Goal: Check status: Check status

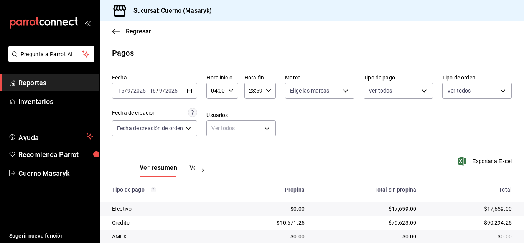
scroll to position [110, 0]
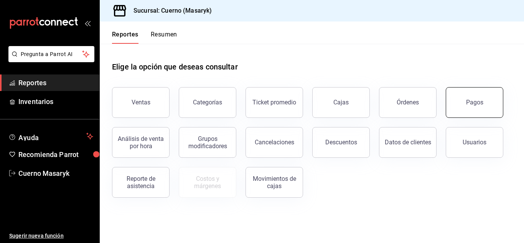
click at [473, 95] on button "Pagos" at bounding box center [475, 102] width 58 height 31
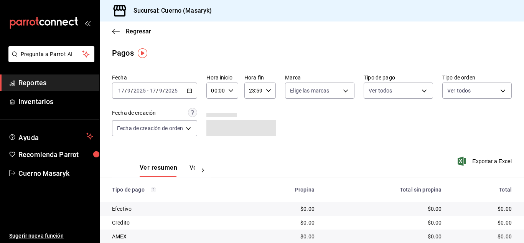
click at [234, 89] on div "00:00 Hora inicio" at bounding box center [221, 90] width 31 height 16
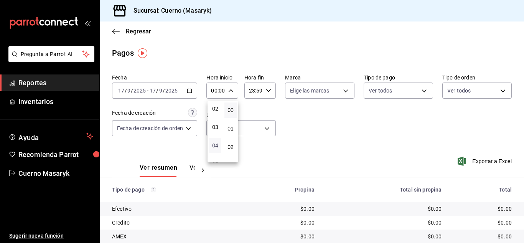
click at [214, 145] on span "04" at bounding box center [215, 145] width 3 height 6
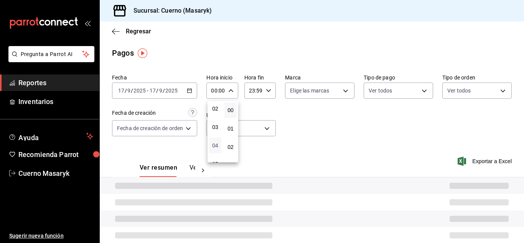
type input "04:00"
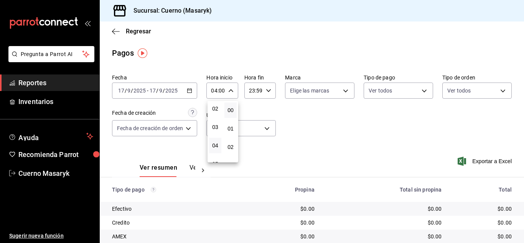
click at [267, 92] on div at bounding box center [262, 121] width 524 height 243
click at [270, 90] on icon "button" at bounding box center [268, 90] width 5 height 5
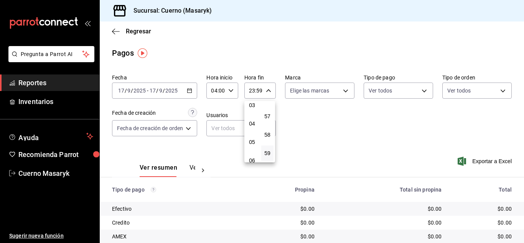
scroll to position [74, 0]
click at [253, 131] on span "05" at bounding box center [251, 128] width 3 height 6
type input "05:59"
click at [189, 90] on div at bounding box center [262, 121] width 524 height 243
click at [189, 90] on \(Stroke\) "button" at bounding box center [189, 90] width 4 height 0
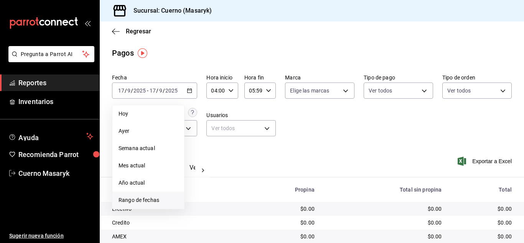
click at [152, 199] on span "Rango de fechas" at bounding box center [147, 200] width 59 height 8
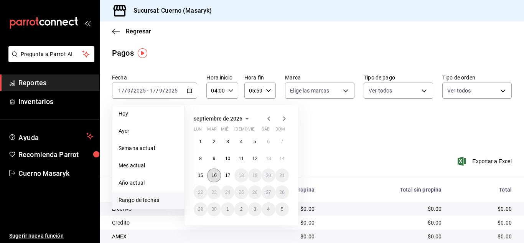
click at [210, 170] on button "16" at bounding box center [213, 175] width 13 height 14
type input "00:00"
type input "23:59"
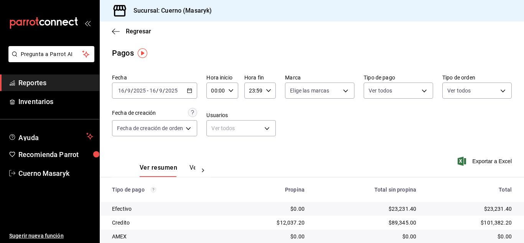
click at [190, 88] on icon "button" at bounding box center [189, 90] width 5 height 5
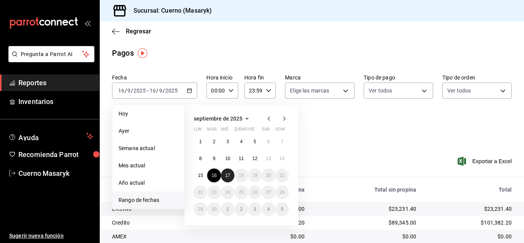
click at [230, 175] on abbr "17" at bounding box center [227, 175] width 5 height 5
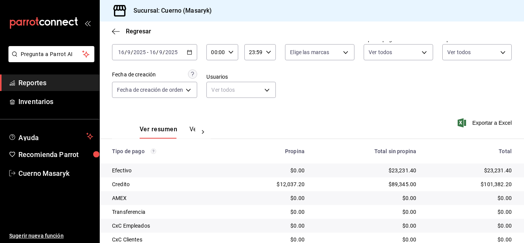
click at [355, 127] on div "Ver resumen Ver pagos Exportar a Excel" at bounding box center [312, 127] width 424 height 41
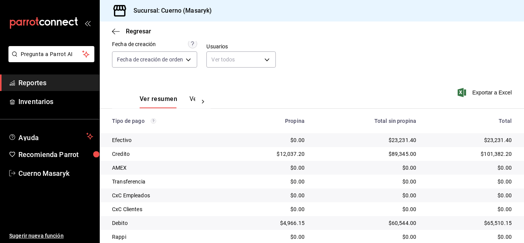
scroll to position [110, 0]
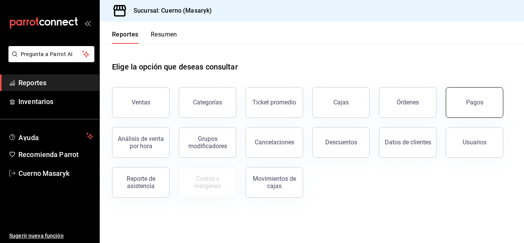
click at [474, 103] on div "Pagos" at bounding box center [474, 102] width 17 height 7
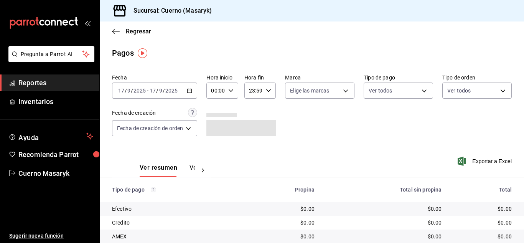
click at [188, 91] on \(Stroke\) "button" at bounding box center [189, 91] width 5 height 4
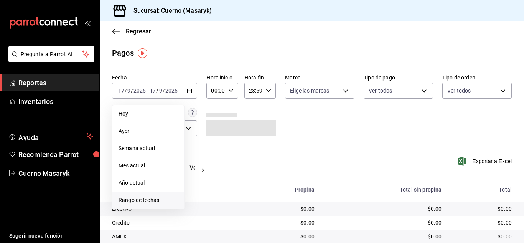
click at [145, 201] on span "Rango de fechas" at bounding box center [147, 200] width 59 height 8
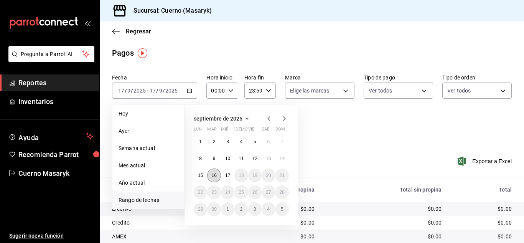
click at [215, 177] on abbr "16" at bounding box center [213, 175] width 5 height 5
click at [229, 176] on abbr "17" at bounding box center [227, 175] width 5 height 5
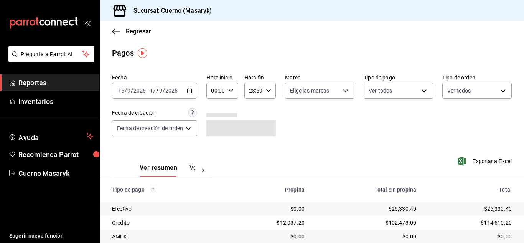
click at [235, 90] on div "00:00 Hora inicio" at bounding box center [221, 90] width 31 height 16
drag, startPoint x: 212, startPoint y: 142, endPoint x: 231, endPoint y: 106, distance: 40.8
click at [212, 142] on button "04" at bounding box center [215, 145] width 12 height 15
type input "04:00"
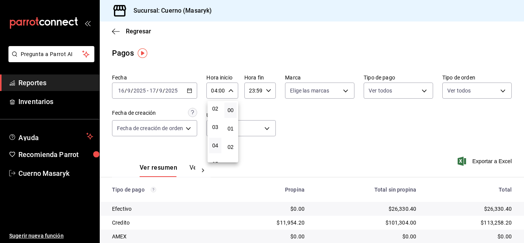
click at [268, 92] on div at bounding box center [262, 121] width 524 height 243
click at [268, 92] on \(Stroke\) "button" at bounding box center [268, 90] width 5 height 3
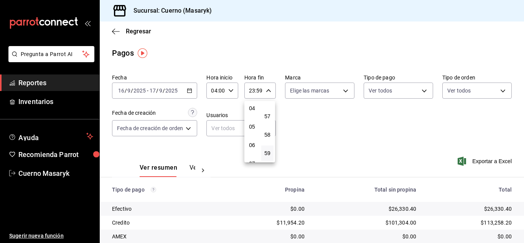
scroll to position [74, 0]
click at [252, 128] on span "05" at bounding box center [251, 128] width 3 height 6
type input "05:59"
click at [343, 89] on div at bounding box center [262, 121] width 524 height 243
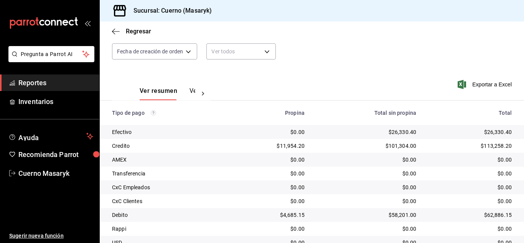
scroll to position [110, 0]
